Goal: Information Seeking & Learning: Find specific fact

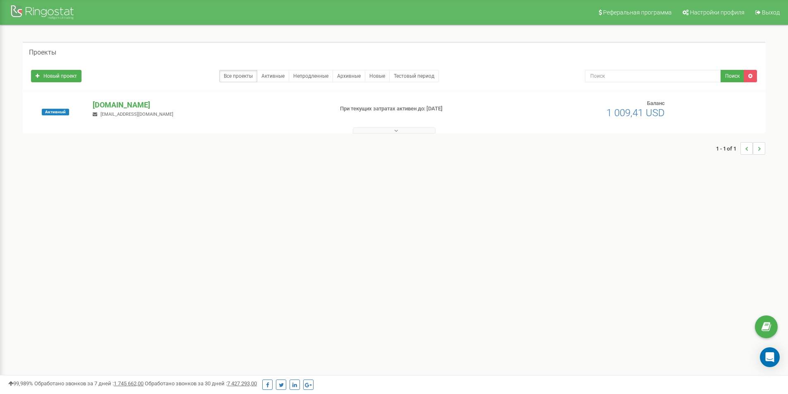
click at [416, 127] on div at bounding box center [394, 128] width 738 height 8
click at [408, 129] on button at bounding box center [394, 130] width 83 height 6
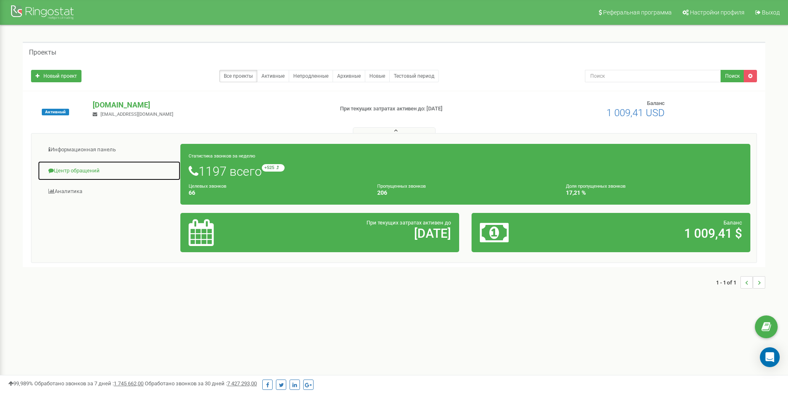
click at [88, 168] on link "Центр обращений" at bounding box center [109, 171] width 143 height 20
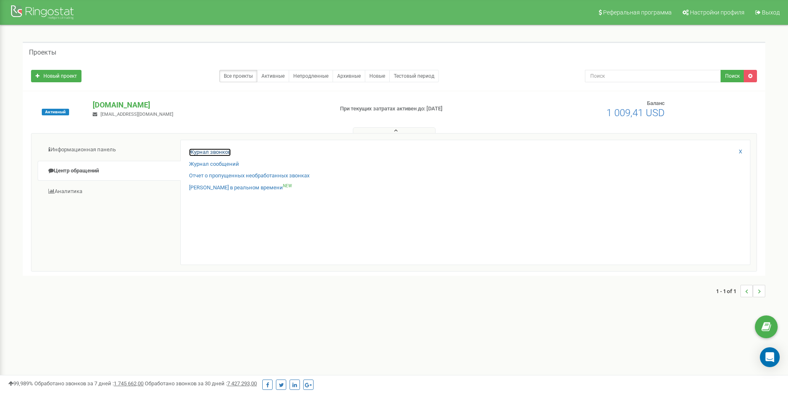
click at [221, 155] on link "Журнал звонков" at bounding box center [210, 152] width 42 height 8
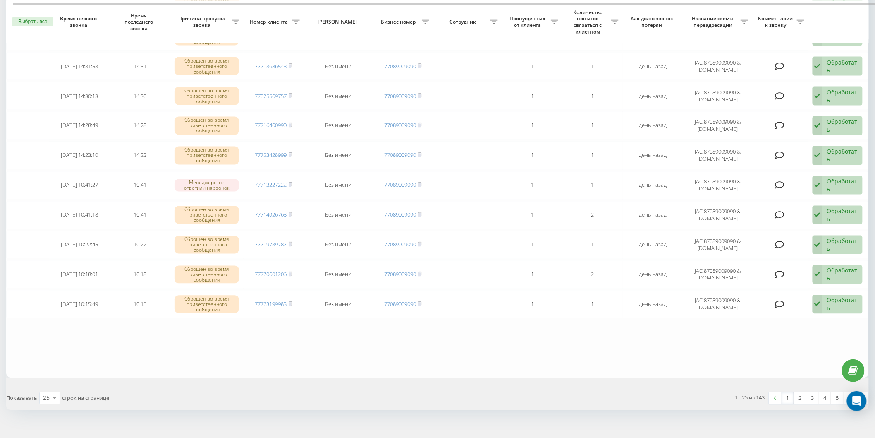
scroll to position [544, 0]
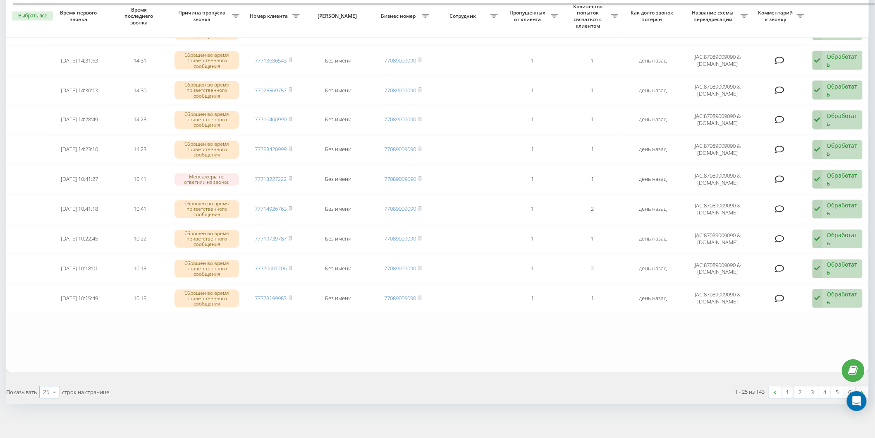
click at [58, 384] on icon at bounding box center [54, 392] width 12 height 16
click at [51, 376] on span "100" at bounding box center [48, 380] width 10 height 8
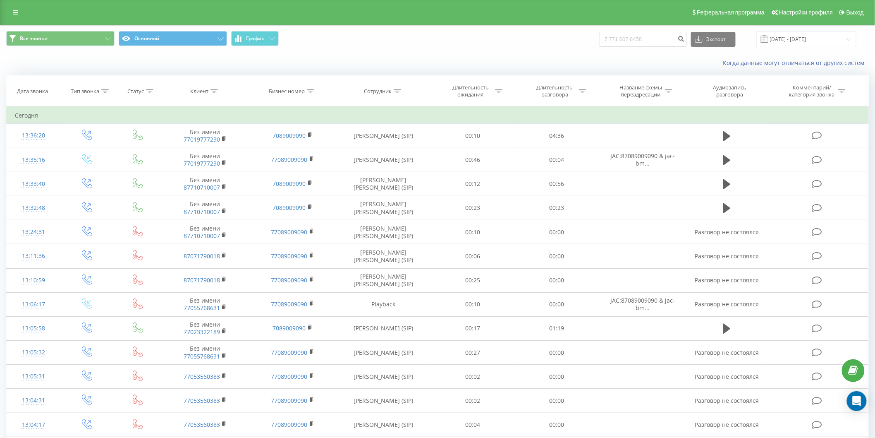
type input "7 771 607 8458"
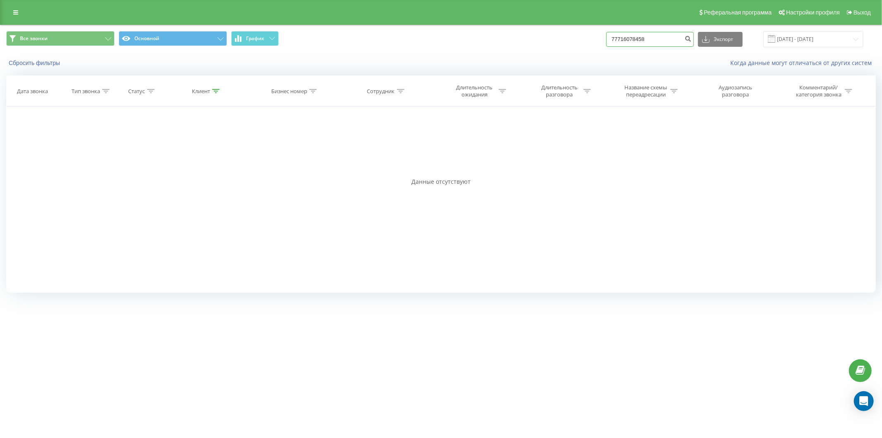
click at [623, 42] on input "77716078458" at bounding box center [650, 39] width 88 height 15
type input "87716078458"
click at [692, 38] on icon "submit" at bounding box center [688, 37] width 7 height 5
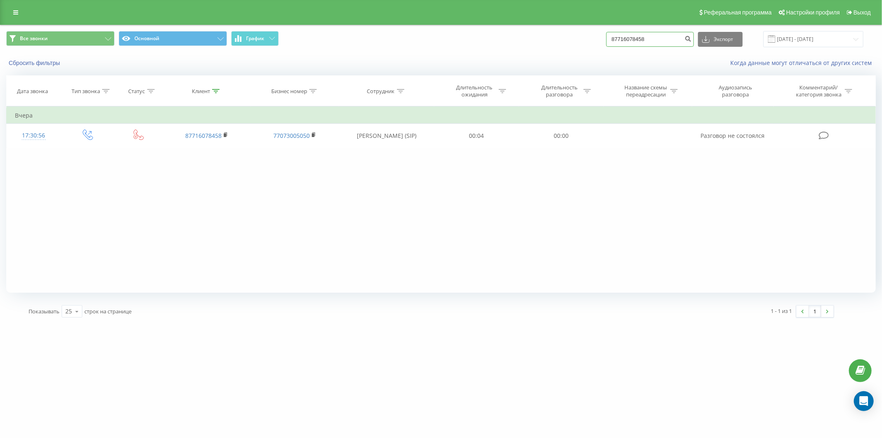
click at [667, 35] on input "87716078458" at bounding box center [650, 39] width 88 height 15
paste input "7 702 032 5867"
type input "7 702 032 5867"
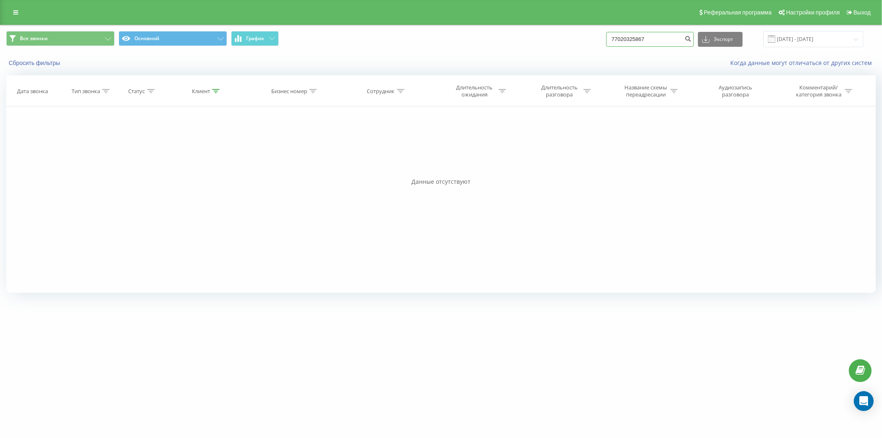
click at [627, 40] on input "77020325867" at bounding box center [650, 39] width 88 height 15
type input "87020325867"
